Goal: Purchase product/service

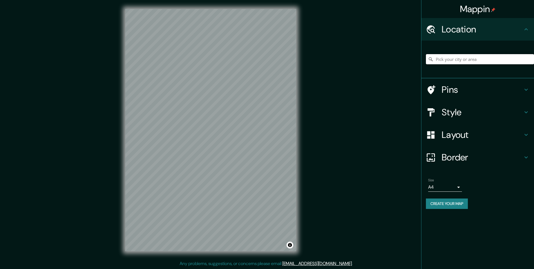
click at [455, 59] on input "Pick your city or area" at bounding box center [480, 59] width 108 height 10
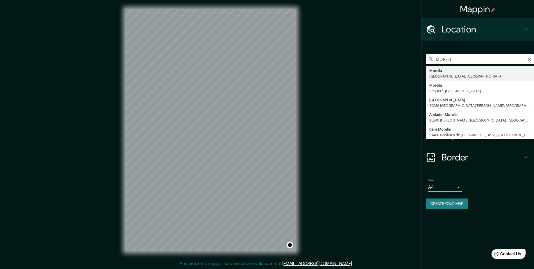
type input "[GEOGRAPHIC_DATA], [GEOGRAPHIC_DATA], [GEOGRAPHIC_DATA]"
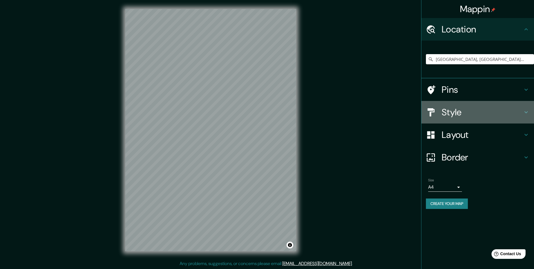
click at [471, 110] on h4 "Style" at bounding box center [482, 111] width 81 height 11
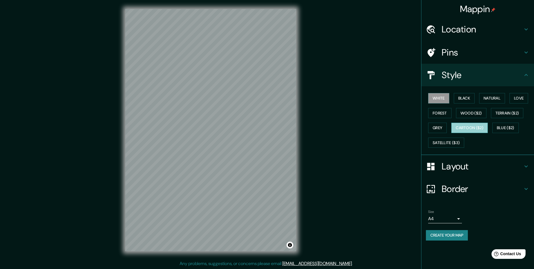
click at [465, 132] on button "Cartoon ($2)" at bounding box center [470, 128] width 37 height 10
click at [446, 146] on button "Satellite ($3)" at bounding box center [447, 142] width 36 height 10
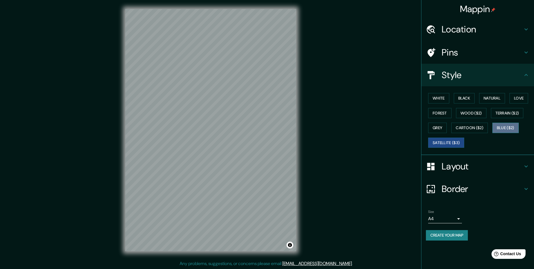
click at [500, 127] on button "Blue ($2)" at bounding box center [506, 128] width 26 height 10
click at [507, 116] on button "Terrain ($2)" at bounding box center [507, 113] width 33 height 10
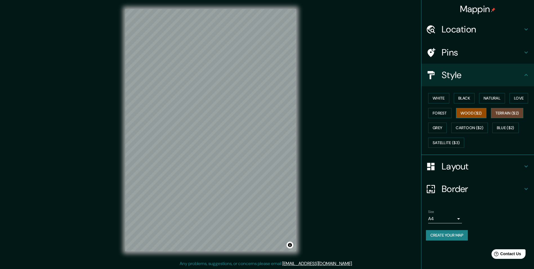
click at [475, 116] on button "Wood ($2)" at bounding box center [471, 113] width 30 height 10
click at [438, 114] on button "Forest" at bounding box center [440, 113] width 23 height 10
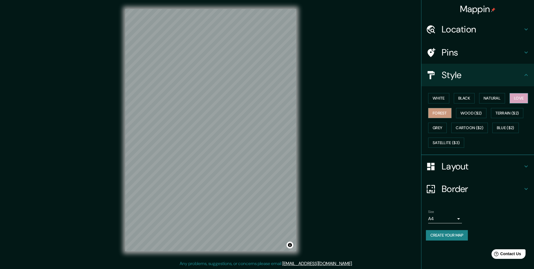
click at [526, 101] on button "Love" at bounding box center [519, 98] width 19 height 10
click at [495, 100] on button "Natural" at bounding box center [493, 98] width 26 height 10
click at [471, 102] on button "Black" at bounding box center [464, 98] width 21 height 10
click at [487, 100] on button "Natural" at bounding box center [493, 98] width 26 height 10
click at [436, 100] on button "White" at bounding box center [439, 98] width 21 height 10
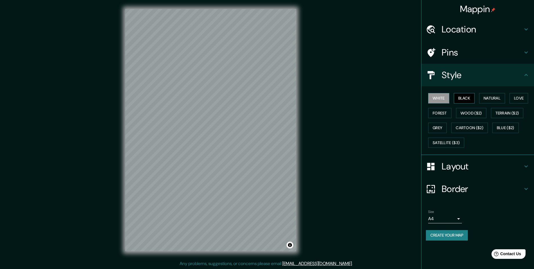
click at [461, 97] on button "Black" at bounding box center [464, 98] width 21 height 10
click at [488, 98] on button "Natural" at bounding box center [493, 98] width 26 height 10
